Goal: Task Accomplishment & Management: Complete application form

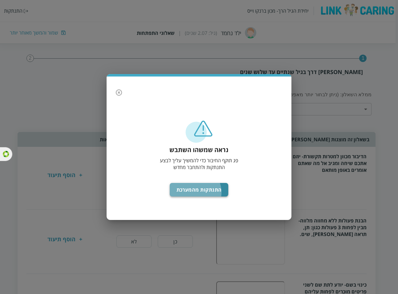
click at [198, 191] on button "התנתקות מהמערכת" at bounding box center [199, 190] width 59 height 14
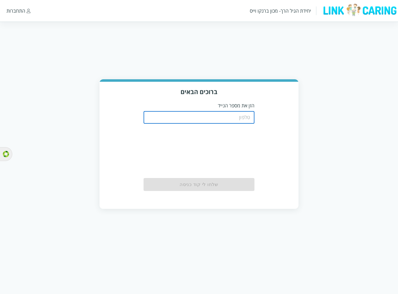
click at [233, 117] on input "tel" at bounding box center [199, 117] width 111 height 12
paste input "0504199999"
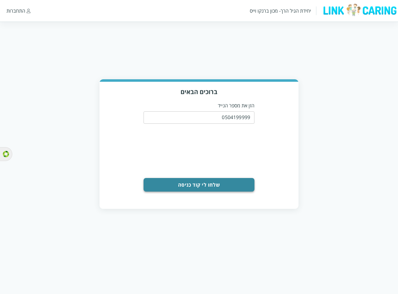
click at [189, 178] on button "שלחו לי קוד כניסה" at bounding box center [199, 185] width 111 height 14
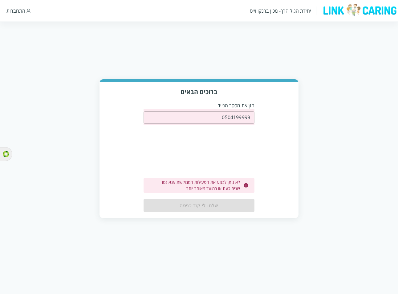
click at [241, 116] on input "0504199999" at bounding box center [199, 117] width 111 height 12
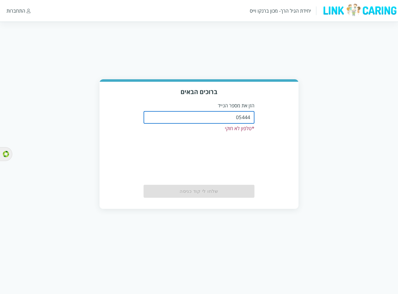
type input "0544499999"
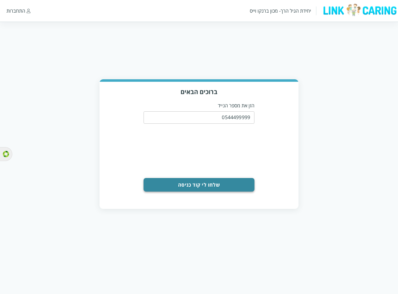
click at [206, 186] on button "שלחו לי קוד כניסה" at bounding box center [199, 185] width 111 height 14
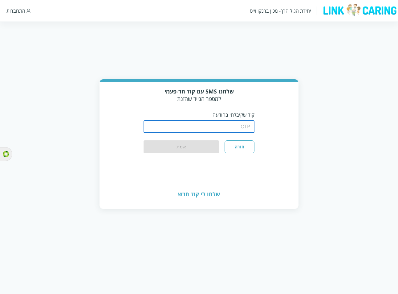
drag, startPoint x: 234, startPoint y: 122, endPoint x: 227, endPoint y: 124, distance: 7.5
click at [234, 122] on input "string" at bounding box center [199, 126] width 111 height 12
type input "1234"
click at [197, 147] on button "אמת" at bounding box center [181, 147] width 75 height 14
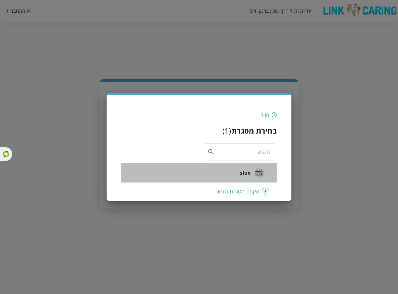
click at [255, 168] on img at bounding box center [260, 173] width 10 height 10
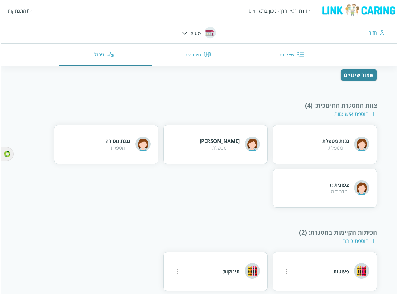
scroll to position [63, 0]
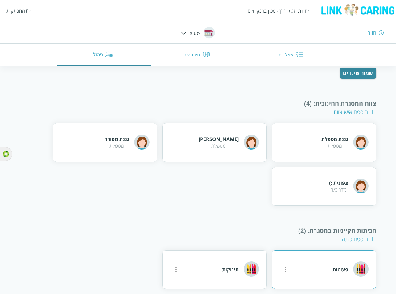
click at [284, 266] on icon "more" at bounding box center [285, 269] width 7 height 7
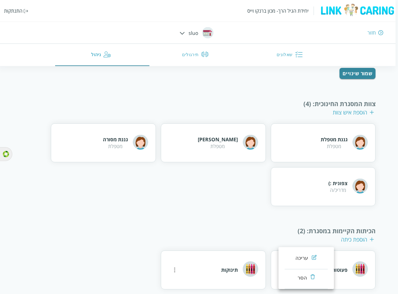
click at [304, 259] on div "עריכה" at bounding box center [302, 257] width 13 height 7
type input "פעוטות"
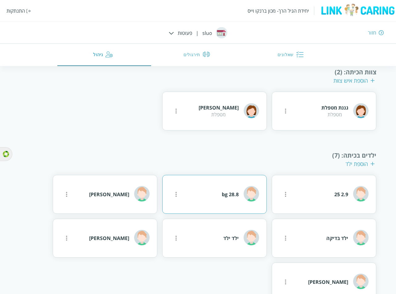
scroll to position [134, 0]
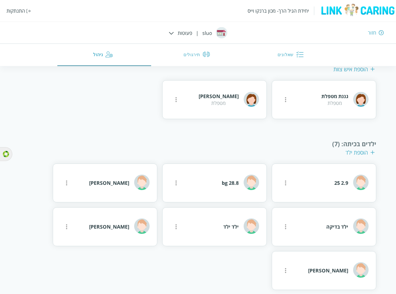
click at [358, 149] on div "הוספת ילד" at bounding box center [359, 152] width 29 height 7
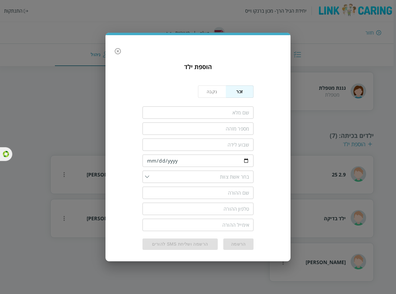
scroll to position [49, 0]
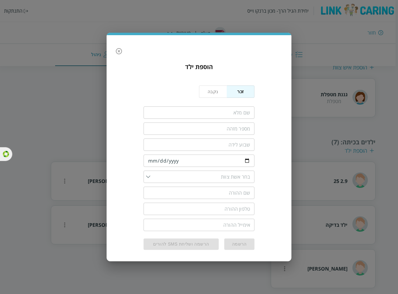
click at [242, 114] on input "fullName" at bounding box center [199, 112] width 111 height 12
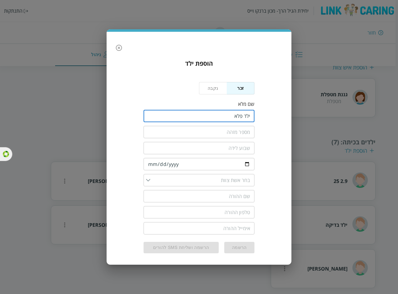
type input "ילד פלא"
click at [239, 129] on input "text" at bounding box center [199, 132] width 111 height 12
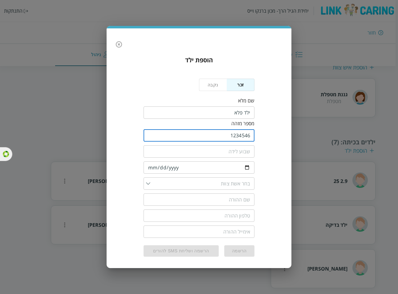
type input "1234546"
click at [149, 164] on input "date" at bounding box center [199, 167] width 111 height 12
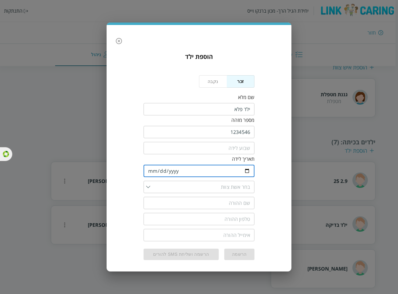
type input "2023-01-03"
click at [148, 186] on div "​" at bounding box center [199, 187] width 111 height 12
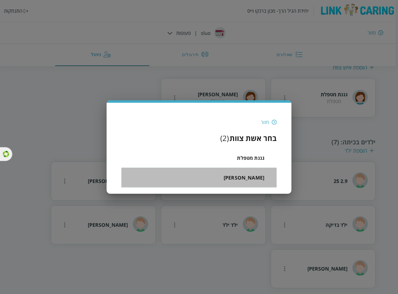
click at [230, 177] on li "רוני רוני" at bounding box center [198, 178] width 155 height 20
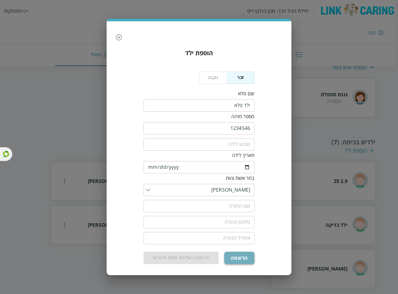
click at [243, 255] on button "הרשמה" at bounding box center [239, 257] width 30 height 12
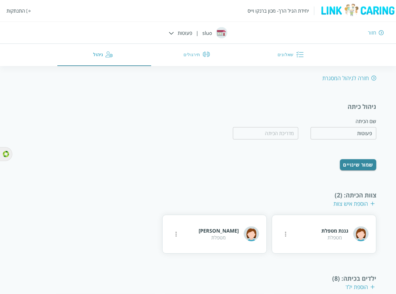
click at [287, 61] on button "שאלונים" at bounding box center [292, 55] width 94 height 22
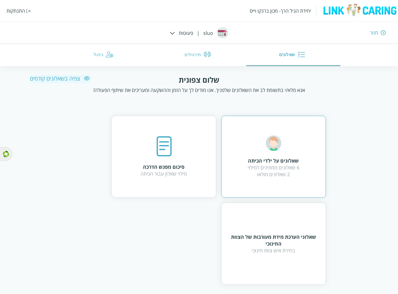
click at [279, 168] on div "6 שאלונים ממתינים למילוי 2 שאלונים מולאו" at bounding box center [274, 171] width 52 height 14
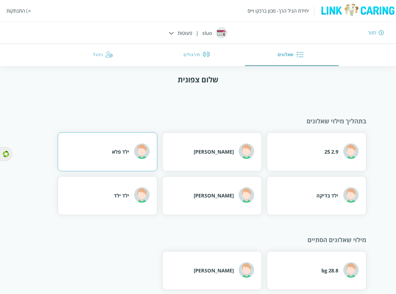
click at [120, 149] on div "ילד פלא" at bounding box center [120, 151] width 17 height 7
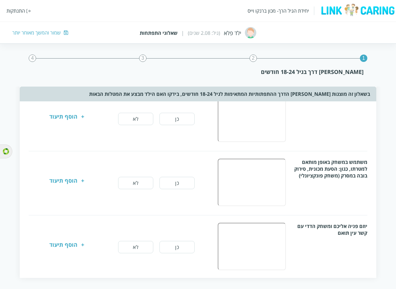
scroll to position [470, 0]
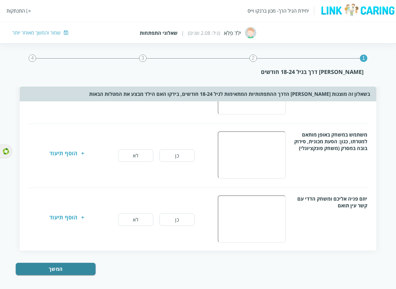
click at [34, 34] on div "שמור והמשך מאוחר יותר" at bounding box center [36, 32] width 48 height 7
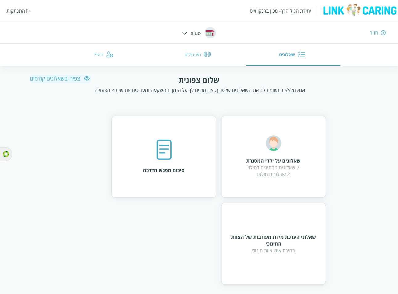
click at [11, 11] on div "התנתקות" at bounding box center [15, 10] width 18 height 7
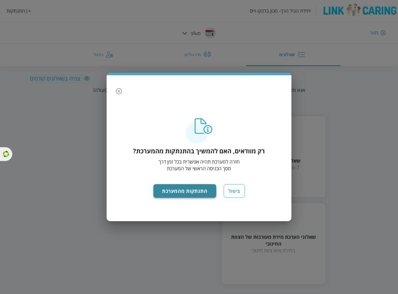
click at [176, 187] on button "התנתקות מהמערכת" at bounding box center [184, 191] width 63 height 14
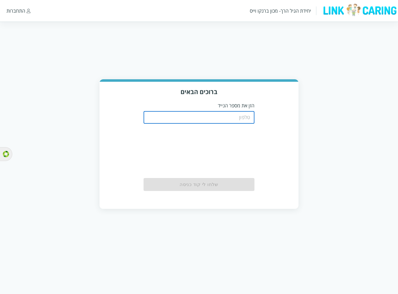
type input "0508805134"
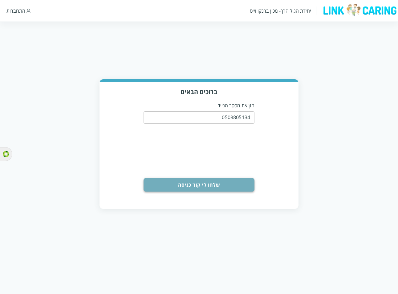
click at [212, 182] on button "שלחו לי קוד כניסה" at bounding box center [199, 185] width 111 height 14
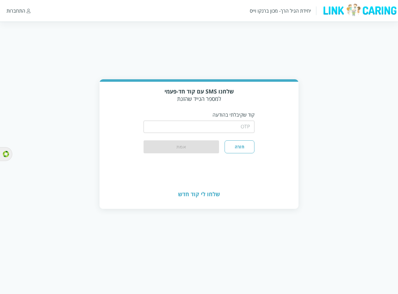
drag, startPoint x: 175, startPoint y: 122, endPoint x: 174, endPoint y: 126, distance: 4.1
click at [175, 122] on input "string" at bounding box center [199, 126] width 111 height 12
type input "1234"
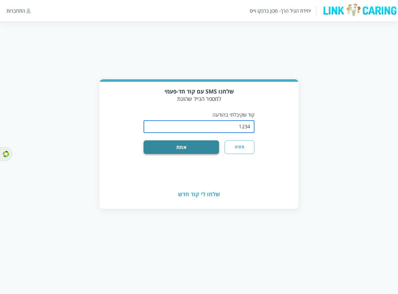
click at [190, 143] on button "אמת" at bounding box center [181, 147] width 75 height 14
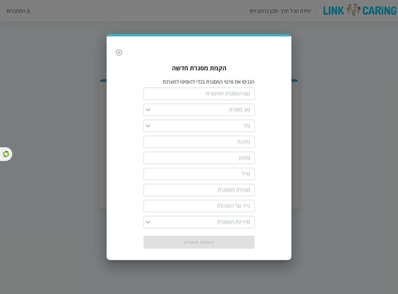
click at [159, 126] on input "list" at bounding box center [200, 126] width 100 height 12
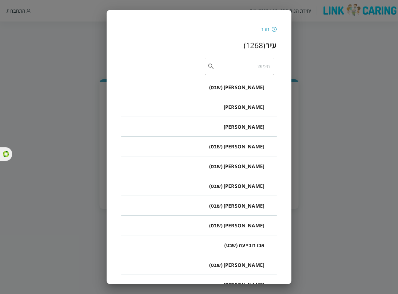
click at [264, 27] on div "חזור" at bounding box center [265, 29] width 8 height 7
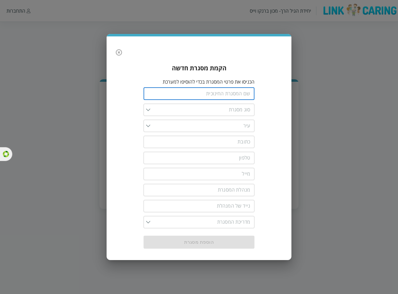
click at [244, 96] on input "text" at bounding box center [199, 94] width 111 height 12
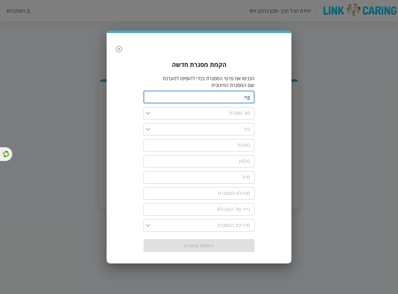
type input "n"
type input "מעון לניסיון"
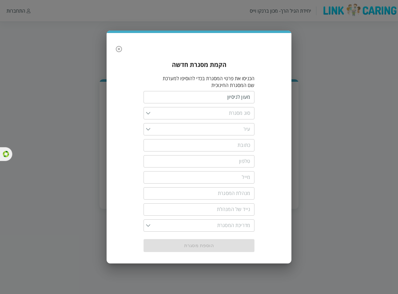
click at [155, 111] on input "list" at bounding box center [200, 113] width 100 height 12
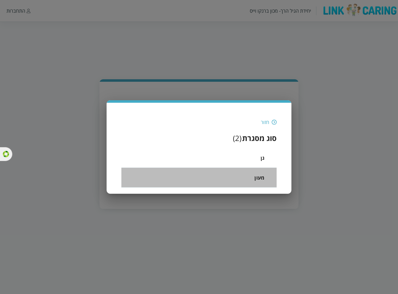
click at [244, 173] on li "מעון" at bounding box center [198, 178] width 155 height 20
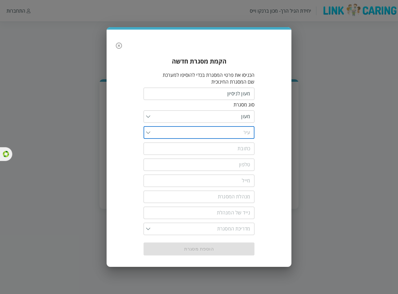
click at [174, 134] on input "list" at bounding box center [200, 132] width 100 height 12
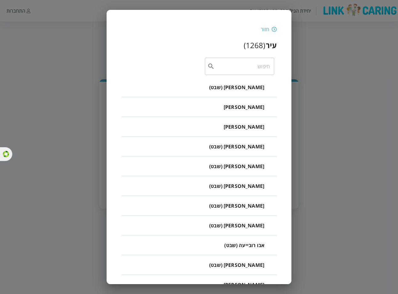
click at [259, 64] on input "text" at bounding box center [242, 66] width 55 height 17
type input "ש"
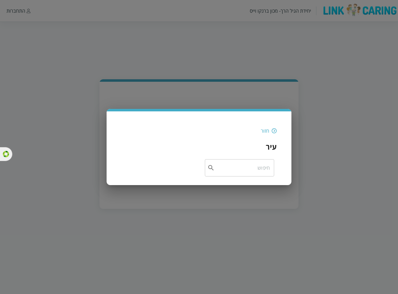
click at [264, 130] on div "חזור" at bounding box center [265, 130] width 8 height 7
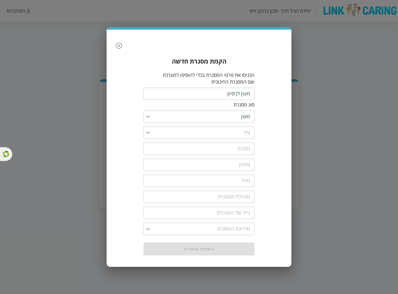
click at [151, 130] on input "list" at bounding box center [200, 132] width 100 height 12
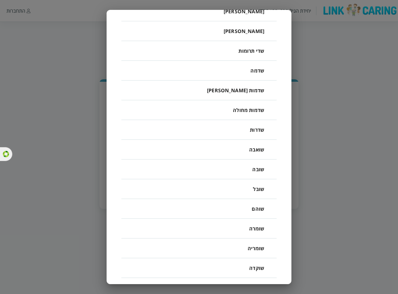
scroll to position [23277, 0]
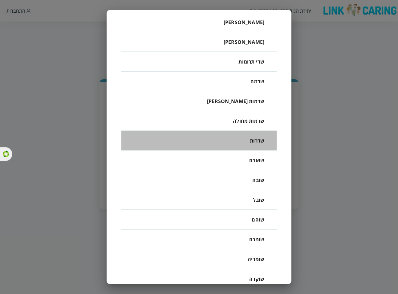
click at [245, 136] on li "שדרות" at bounding box center [198, 141] width 155 height 20
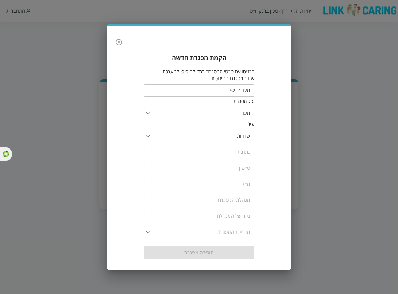
scroll to position [0, 0]
click at [218, 152] on input "text" at bounding box center [199, 152] width 111 height 12
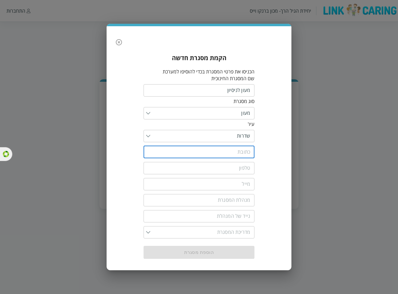
type input "הפלמ"ח 18"
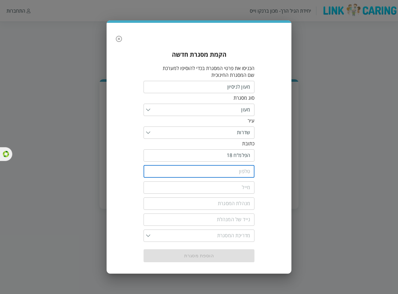
click at [215, 165] on input "tel" at bounding box center [199, 171] width 111 height 12
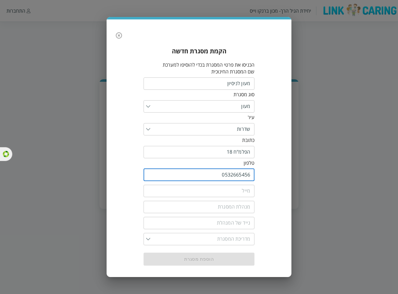
type input "0532665456"
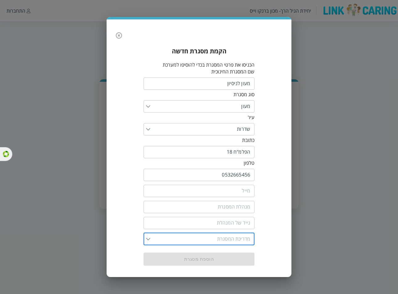
click at [151, 234] on input "list" at bounding box center [200, 239] width 100 height 12
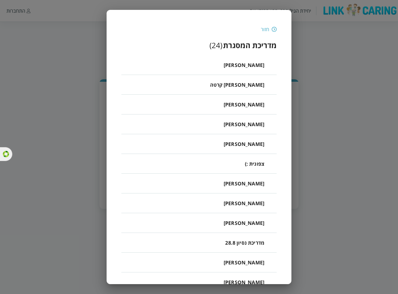
click at [265, 28] on div "חזור" at bounding box center [265, 29] width 8 height 7
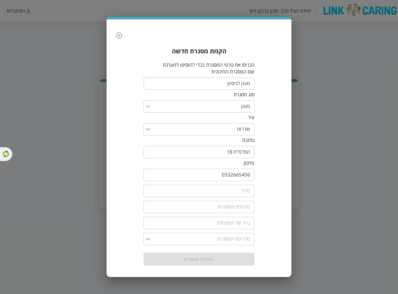
click at [159, 236] on input "list" at bounding box center [200, 239] width 100 height 12
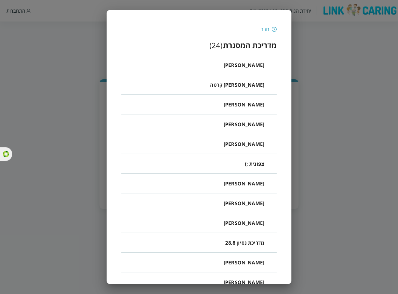
click at [264, 27] on div "חזור" at bounding box center [265, 29] width 8 height 7
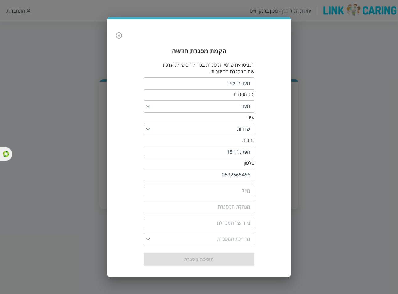
click at [125, 36] on div "הקמת מסגרת חדשה הכניסו את פרטי המסגרת בכדי להוסיפו למערכת שם המסגרת החינוכית מע…" at bounding box center [199, 147] width 185 height 257
click at [122, 37] on icon "button" at bounding box center [118, 35] width 7 height 7
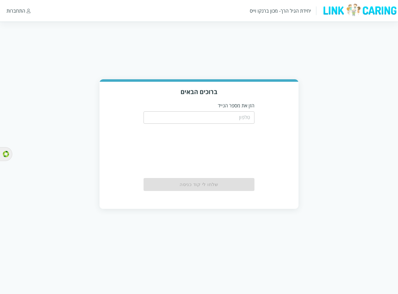
click at [243, 113] on input "tel" at bounding box center [199, 117] width 111 height 12
paste input "0544440000"
type input "0544440000"
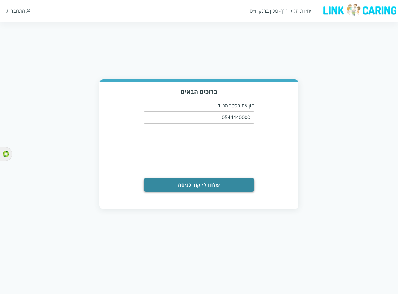
click at [181, 183] on button "שלחו לי קוד כניסה" at bounding box center [199, 185] width 111 height 14
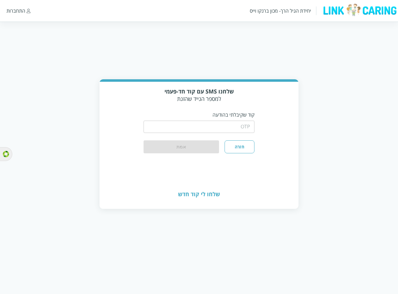
click at [221, 124] on input "string" at bounding box center [199, 126] width 111 height 12
type input "1234"
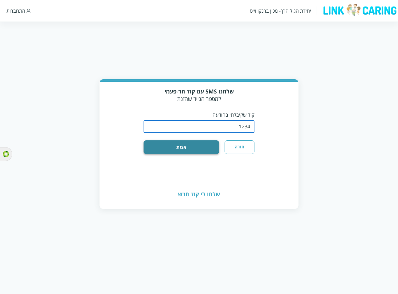
click at [200, 145] on button "אמת" at bounding box center [181, 147] width 75 height 14
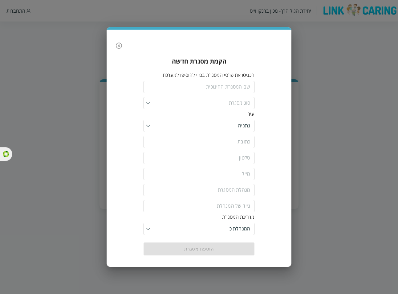
click at [240, 86] on input "text" at bounding box center [199, 87] width 111 height 12
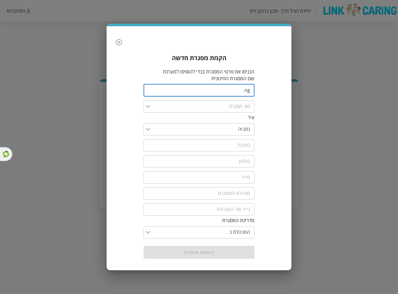
type input "n"
type input "מסגרת להתנסות"
click at [153, 103] on input "list" at bounding box center [200, 106] width 100 height 12
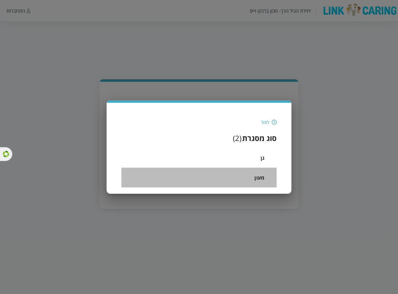
click at [256, 175] on span "מעון" at bounding box center [260, 177] width 10 height 7
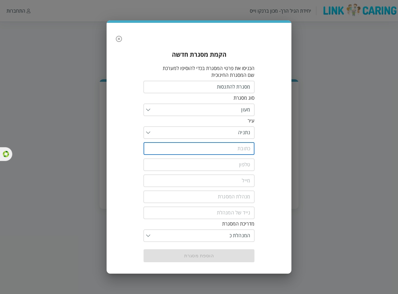
click at [239, 148] on input "text" at bounding box center [199, 148] width 111 height 12
type input "הפלמ"ח 18"
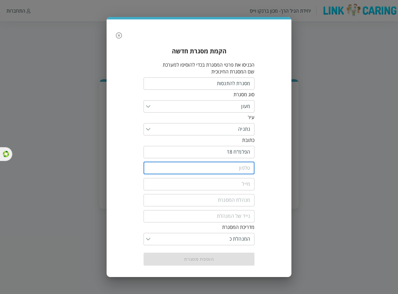
click at [208, 164] on input "tel" at bounding box center [199, 168] width 111 height 12
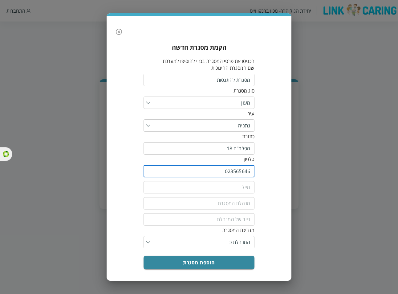
click at [238, 169] on input "023565646" at bounding box center [199, 171] width 111 height 12
type input "023565646"
click at [236, 183] on input "email" at bounding box center [199, 187] width 111 height 12
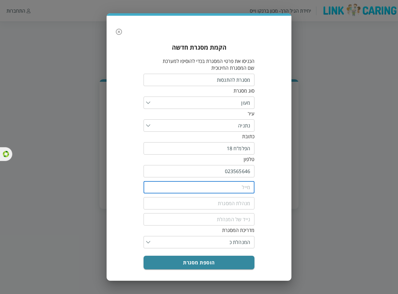
paste input "023565646"
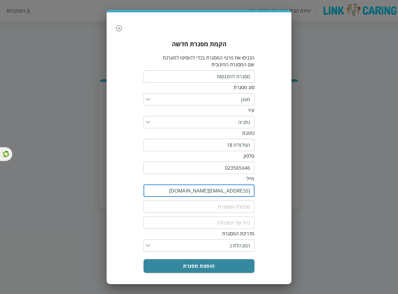
type input "023565646@yopmail.com"
click at [219, 205] on input "fullName" at bounding box center [199, 206] width 111 height 12
click at [219, 202] on input "fullName" at bounding box center [199, 206] width 111 height 12
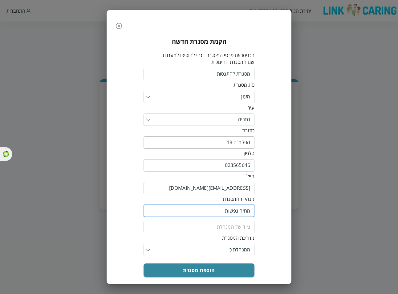
type input "מחיה נפשות"
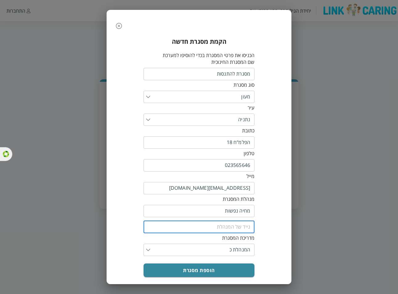
click at [242, 221] on input "tel" at bounding box center [199, 227] width 111 height 12
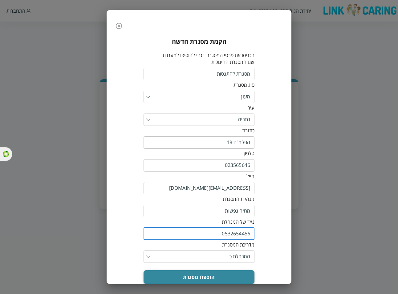
type input "0532654456"
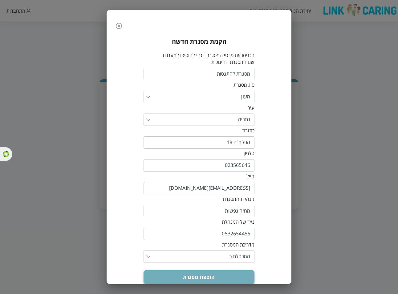
click at [185, 270] on button "הוספת מסגרת" at bounding box center [199, 277] width 111 height 14
